Goal: Find specific page/section: Find specific page/section

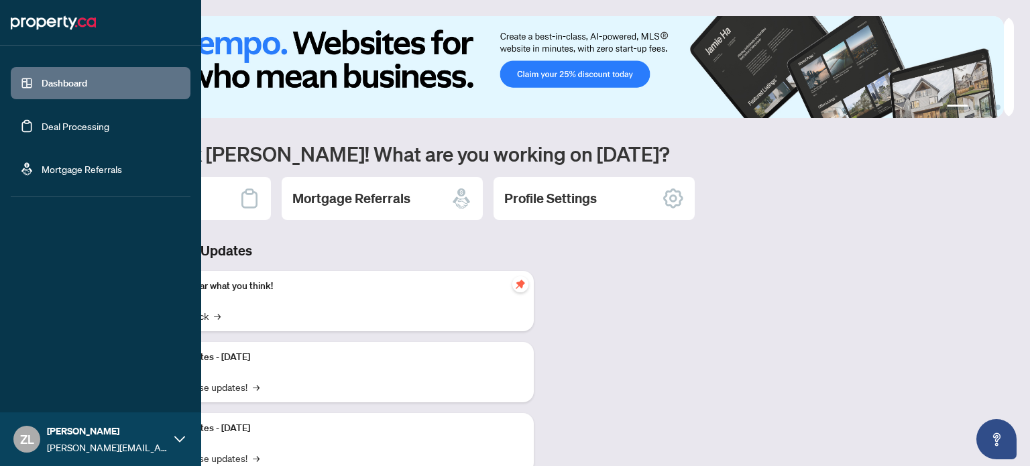
click at [72, 123] on link "Deal Processing" at bounding box center [76, 126] width 68 height 12
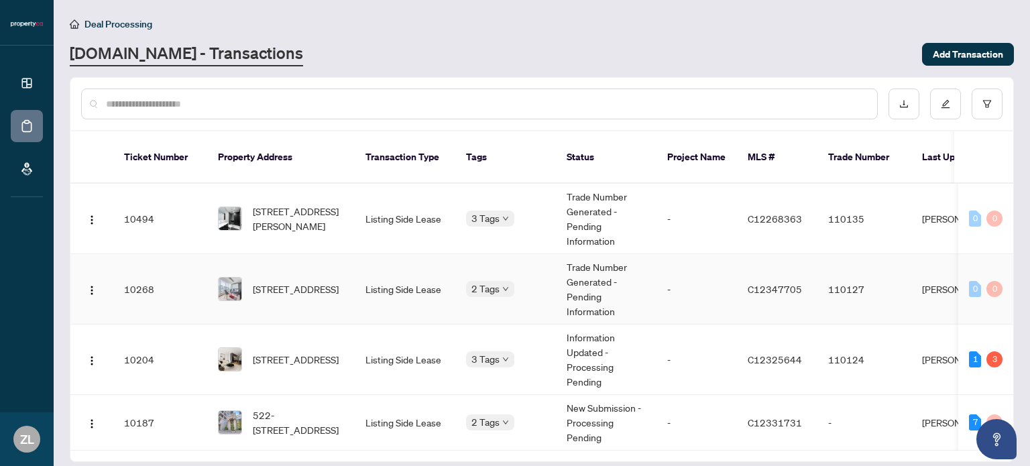
scroll to position [2, 0]
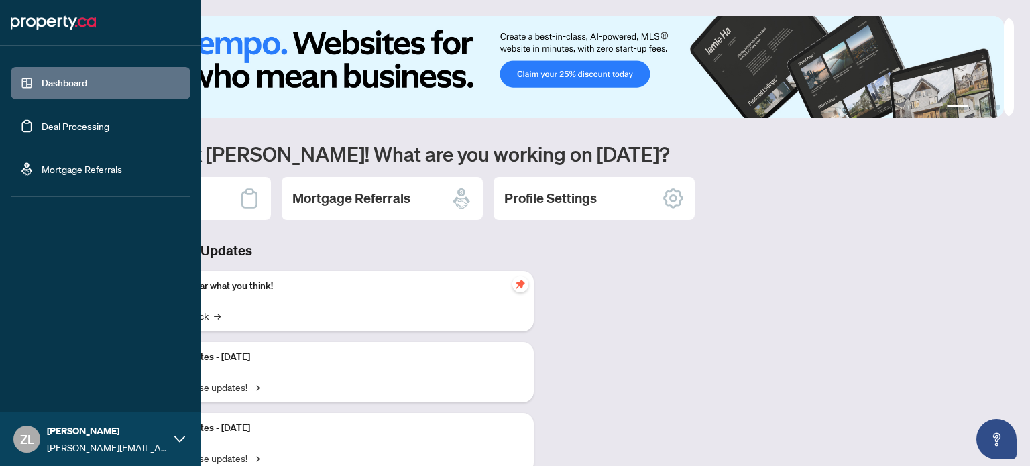
click at [58, 125] on link "Deal Processing" at bounding box center [76, 126] width 68 height 12
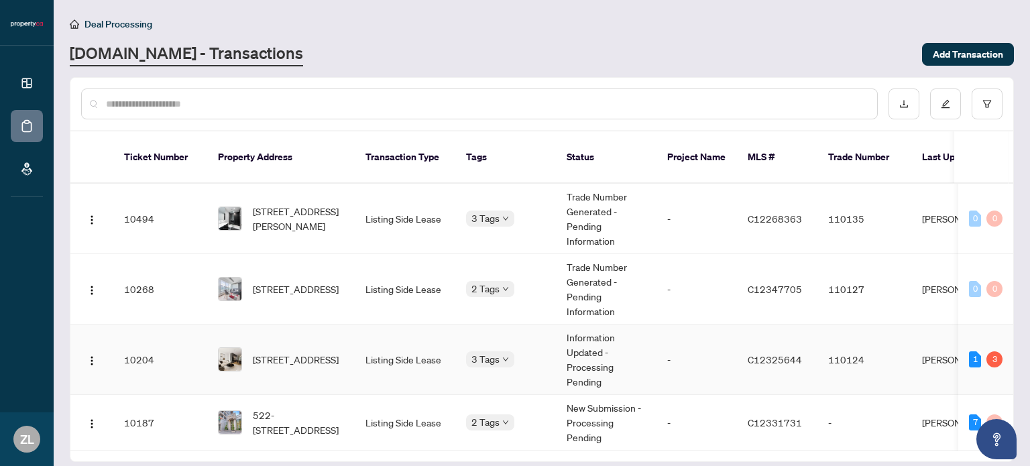
scroll to position [2, 0]
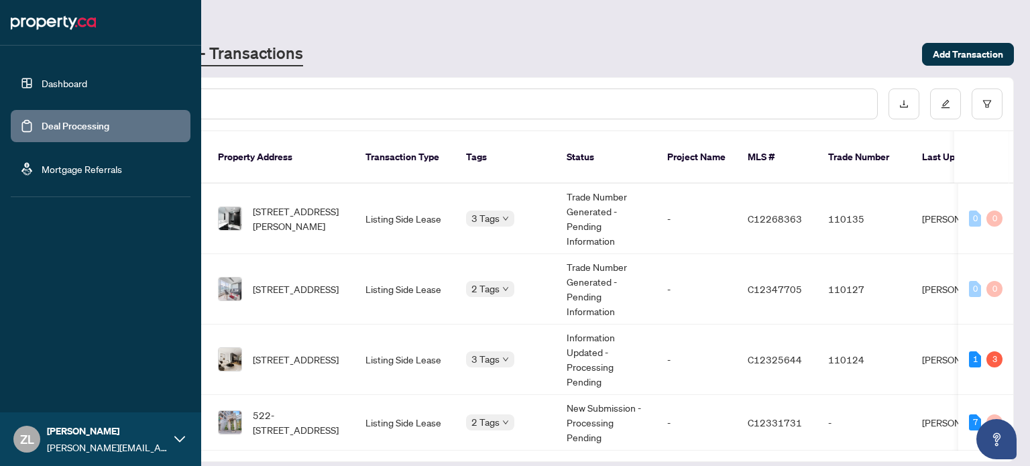
click at [62, 80] on link "Dashboard" at bounding box center [65, 83] width 46 height 12
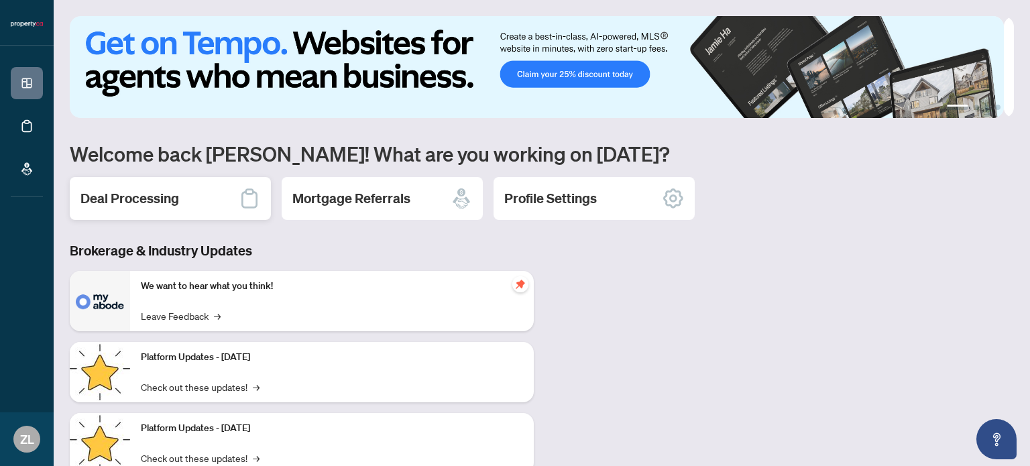
click at [145, 178] on div "Deal Processing" at bounding box center [170, 198] width 201 height 43
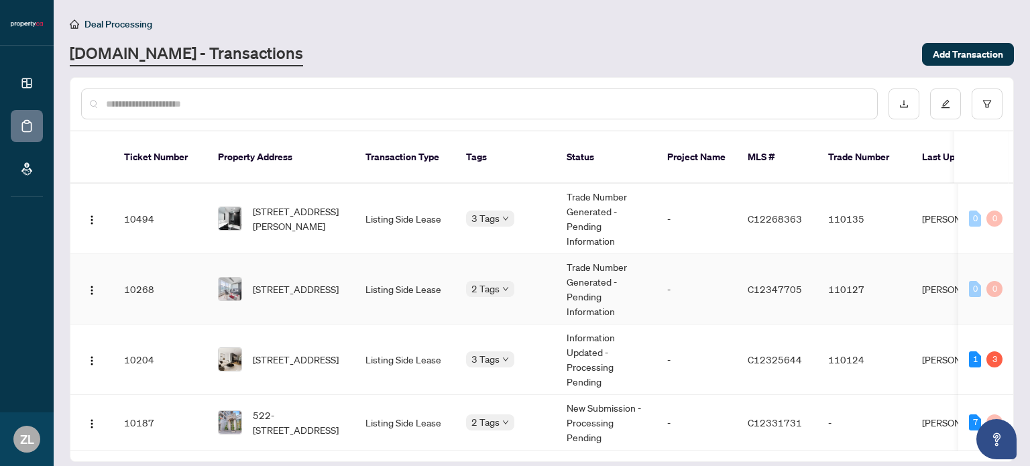
scroll to position [1, 0]
click at [488, 201] on body "Dashboard Deal Processing Mortgage Referrals ZL [PERSON_NAME] [PERSON_NAME][EMA…" at bounding box center [515, 233] width 1030 height 466
click at [479, 270] on body "Dashboard Deal Processing Mortgage Referrals ZL [PERSON_NAME] [PERSON_NAME][EMA…" at bounding box center [515, 233] width 1030 height 466
click at [478, 402] on div "Deposit Submitted" at bounding box center [533, 410] width 118 height 16
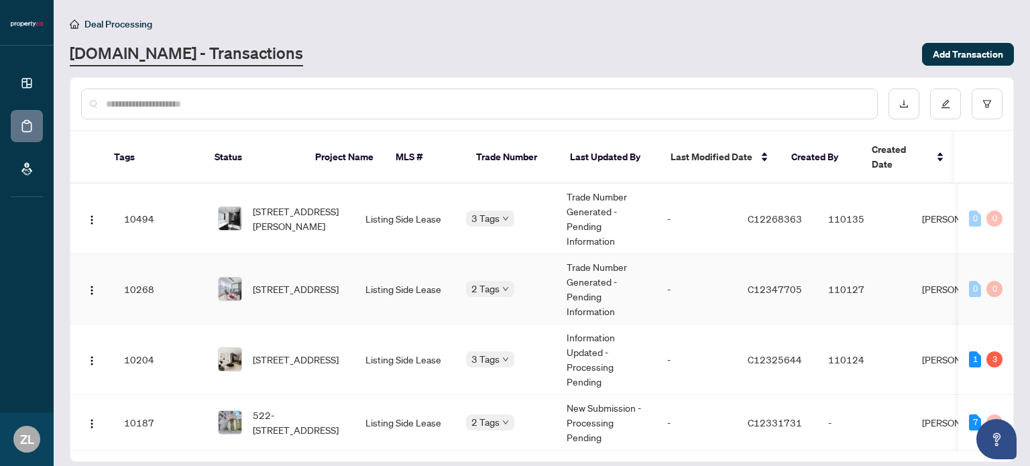
scroll to position [0, 0]
